Goal: Information Seeking & Learning: Learn about a topic

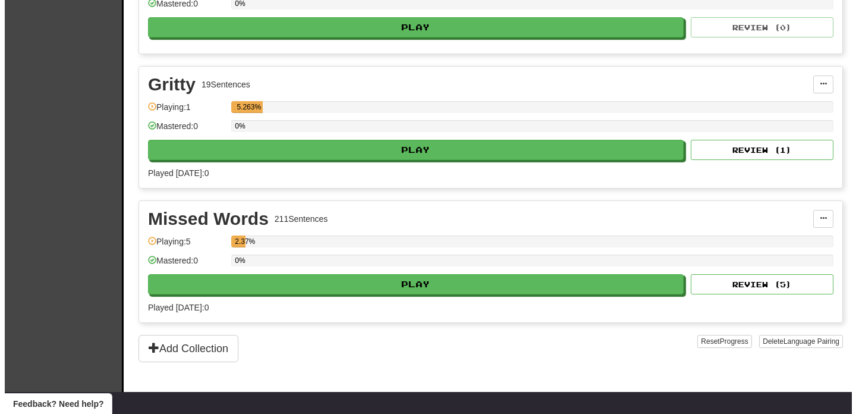
scroll to position [319, 0]
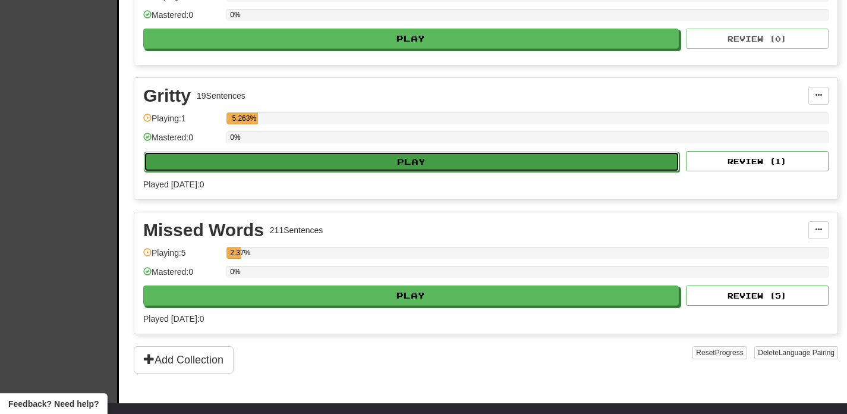
click at [601, 165] on button "Play" at bounding box center [411, 162] width 535 height 20
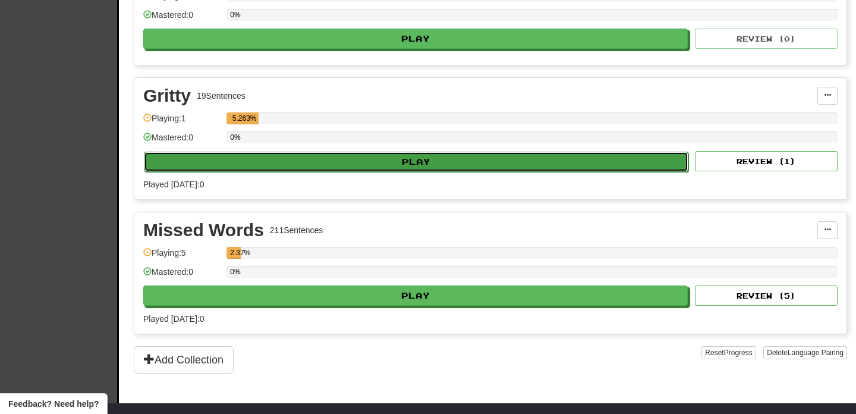
select select "**"
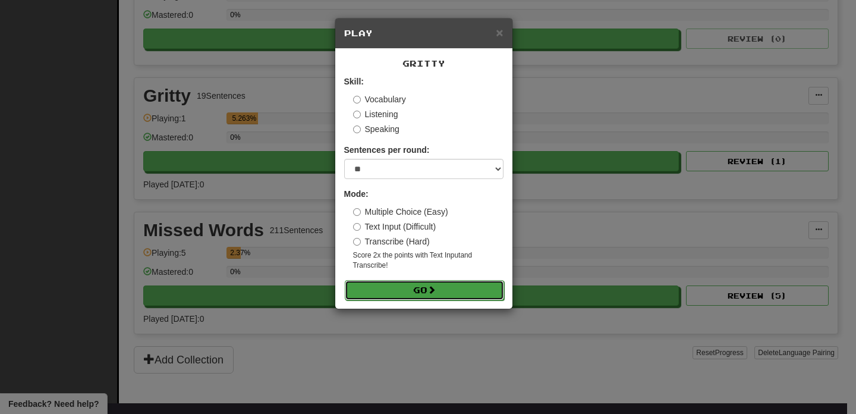
click at [426, 292] on button "Go" at bounding box center [424, 290] width 159 height 20
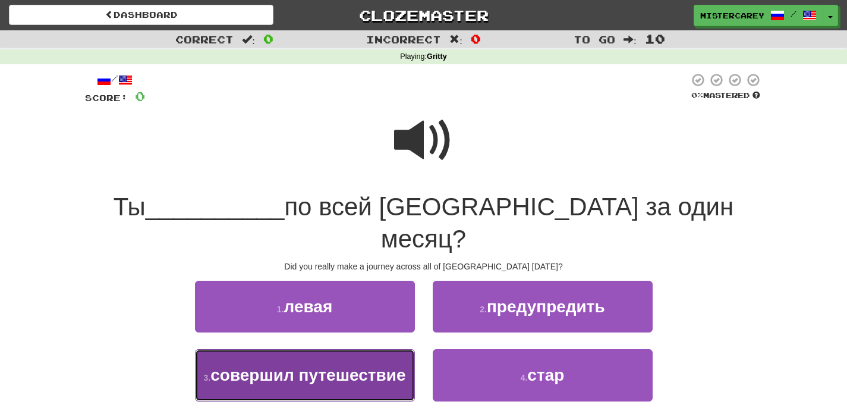
click at [360, 365] on span "совершил путешествие" at bounding box center [307, 374] width 195 height 18
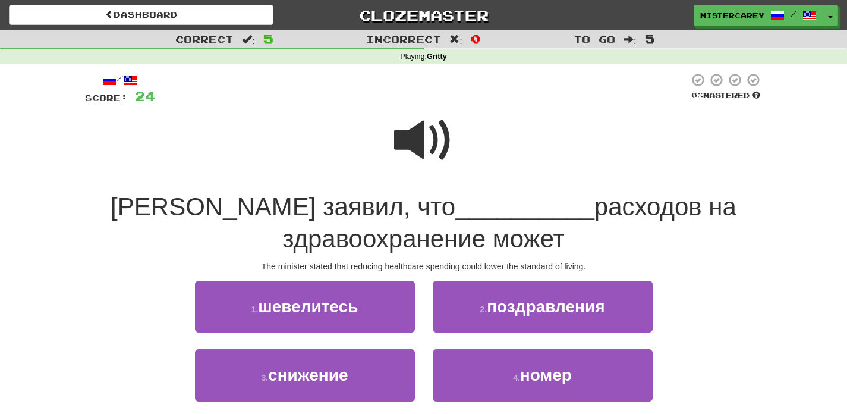
click at [412, 130] on span at bounding box center [423, 140] width 59 height 59
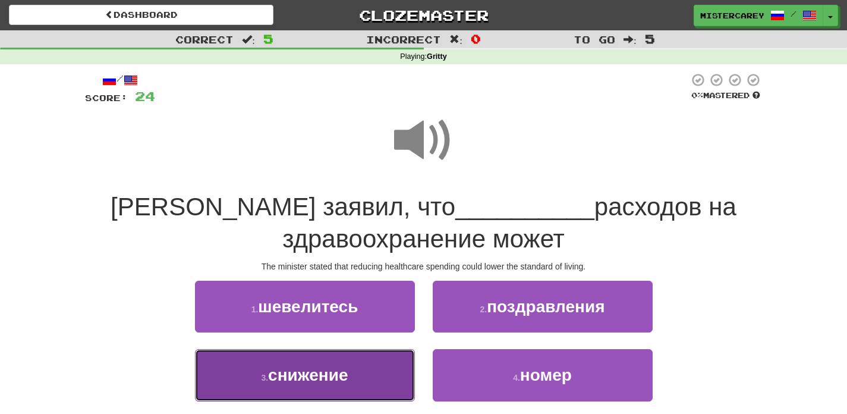
click at [338, 388] on button "3 . снижение" at bounding box center [305, 375] width 220 height 52
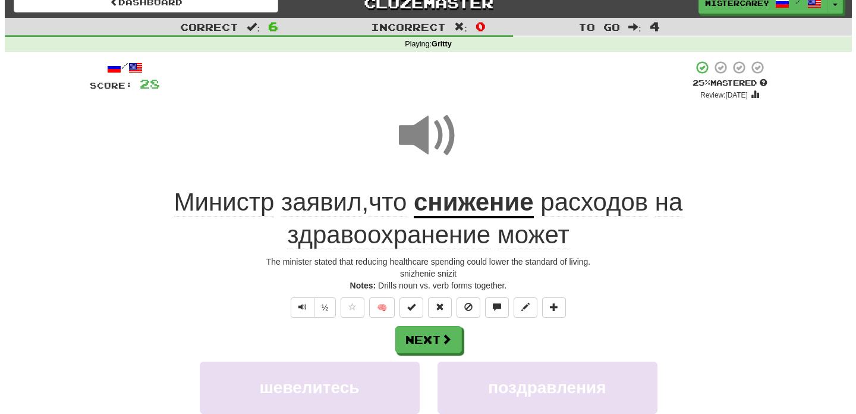
scroll to position [13, 0]
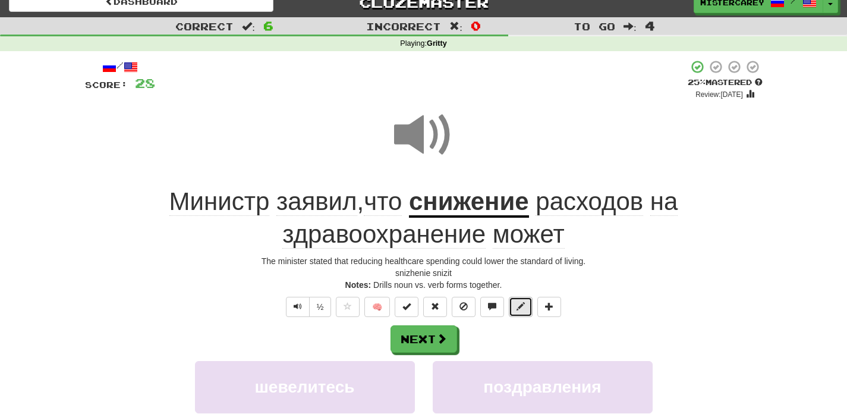
click at [522, 304] on span at bounding box center [520, 306] width 8 height 8
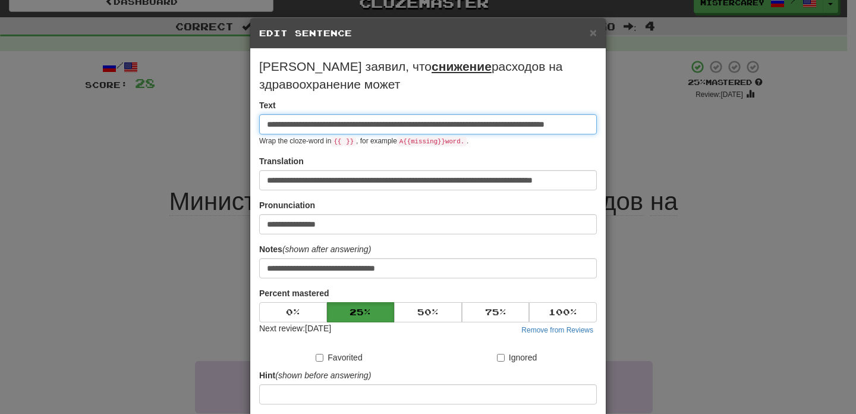
scroll to position [0, 70]
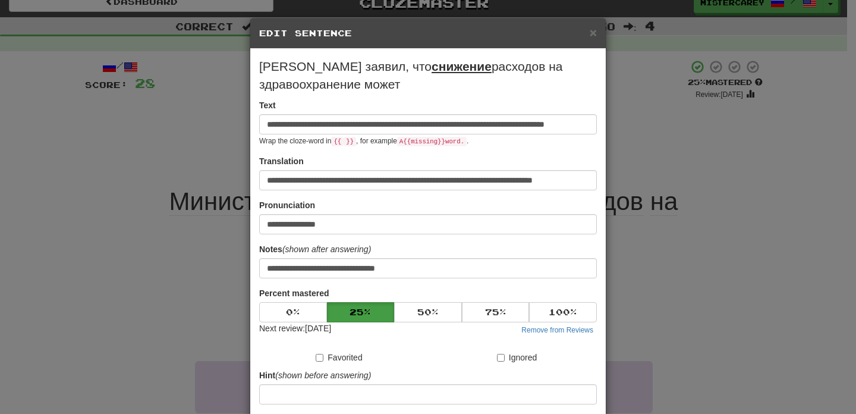
click at [669, 187] on div "**********" at bounding box center [428, 207] width 856 height 414
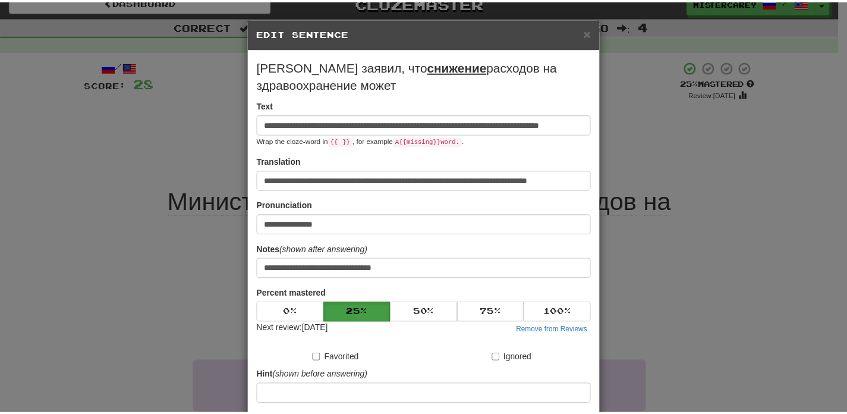
scroll to position [0, 0]
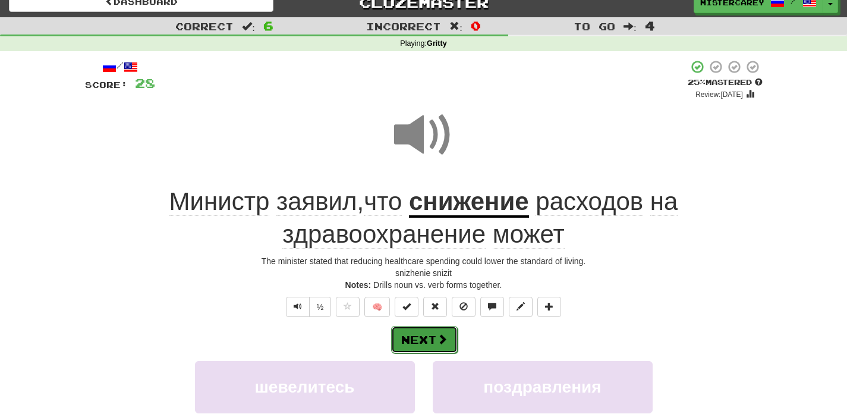
click at [430, 340] on button "Next" at bounding box center [424, 339] width 67 height 27
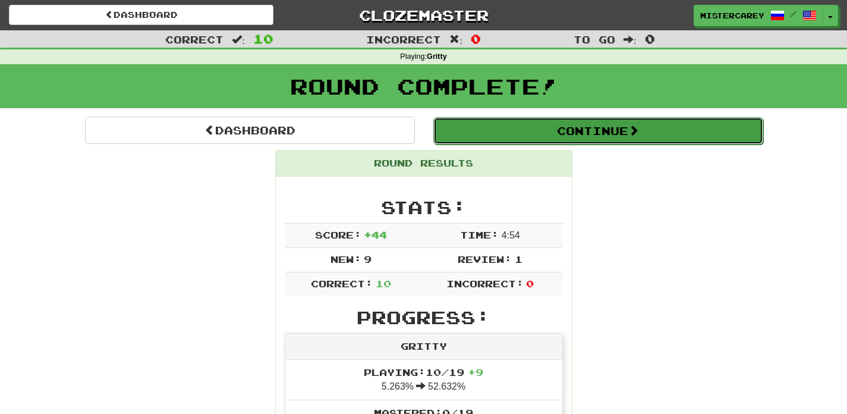
click at [664, 132] on button "Continue" at bounding box center [598, 130] width 330 height 27
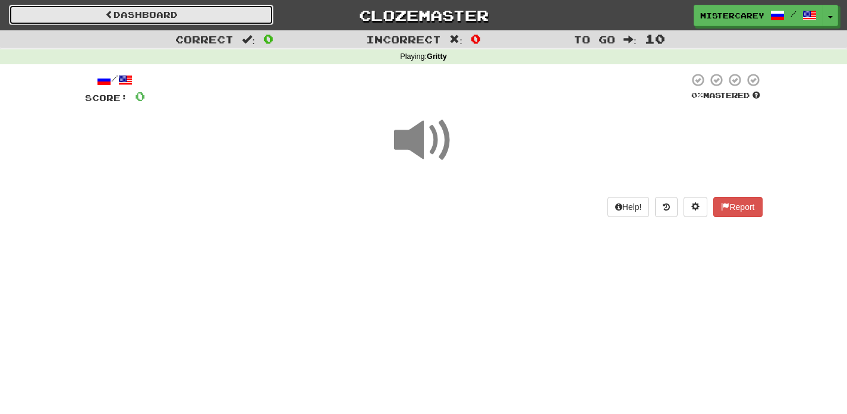
click at [220, 14] on link "Dashboard" at bounding box center [141, 15] width 264 height 20
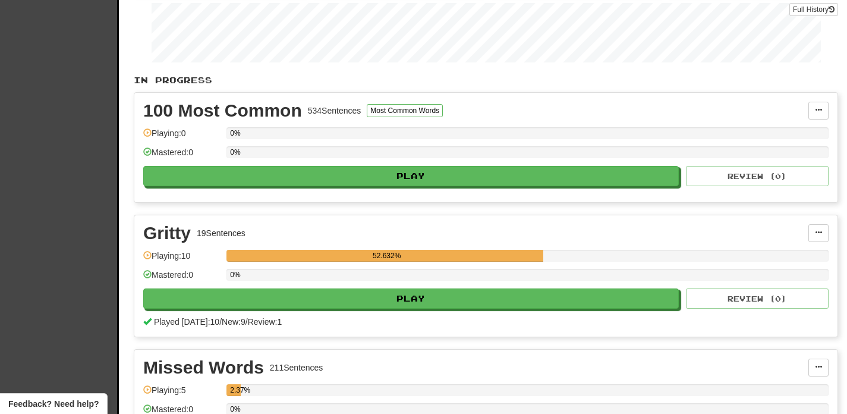
scroll to position [179, 0]
